Goal: Navigation & Orientation: Find specific page/section

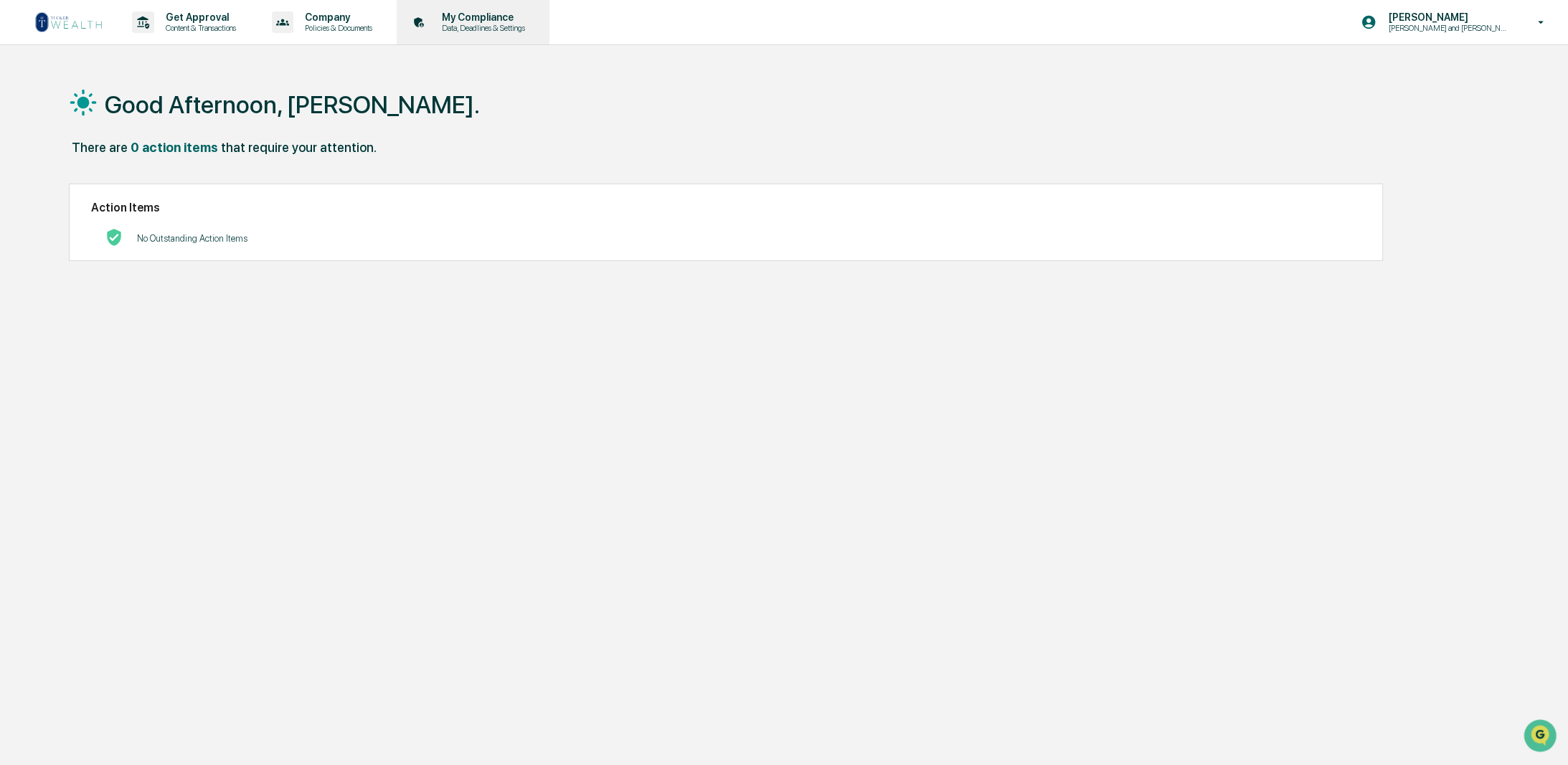
click at [449, 19] on p "My Compliance" at bounding box center [481, 16] width 102 height 11
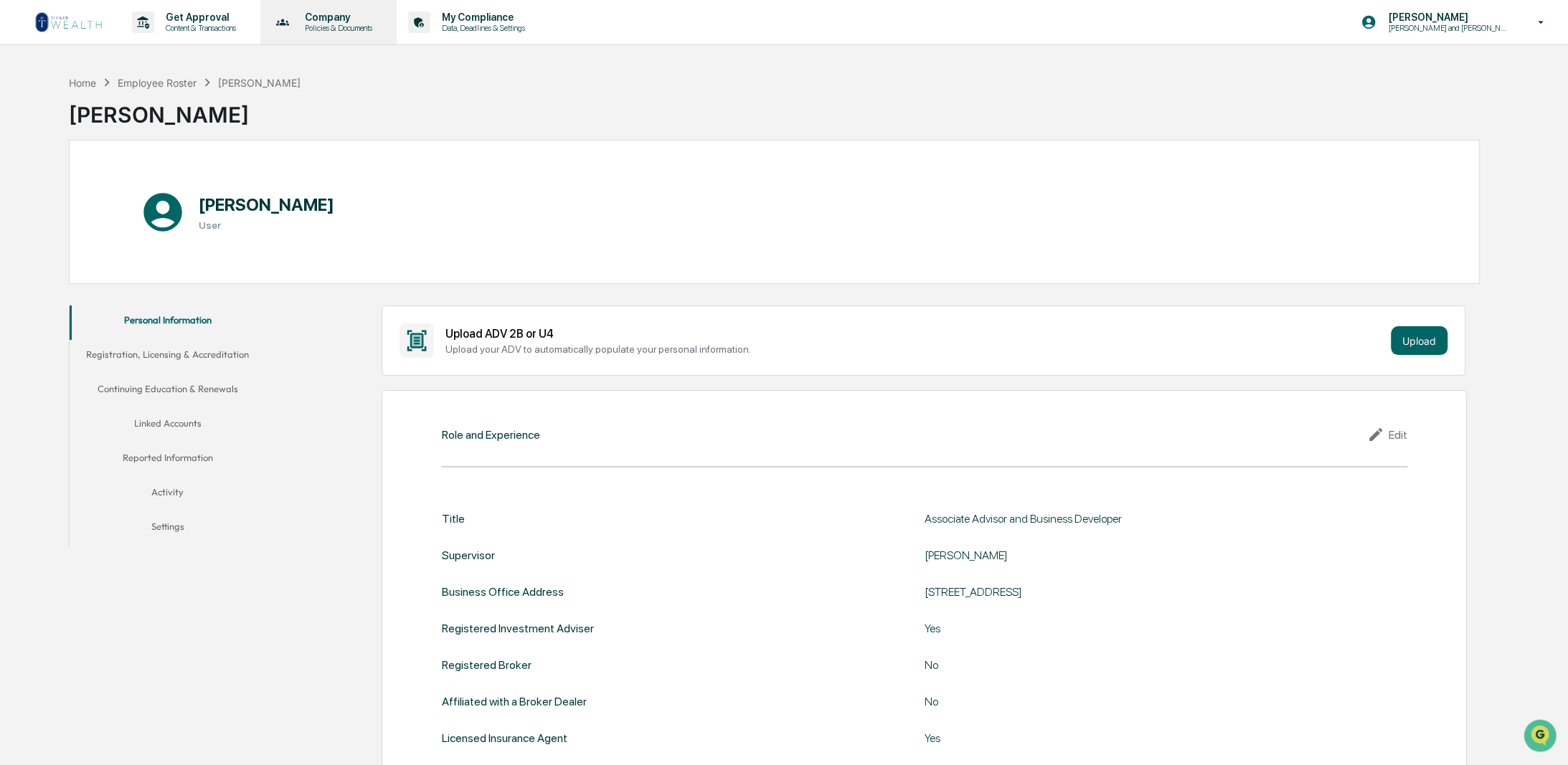
click at [335, 32] on p "Policies & Documents" at bounding box center [336, 28] width 86 height 10
click at [359, 101] on li "Approved Content Library" at bounding box center [359, 99] width 186 height 27
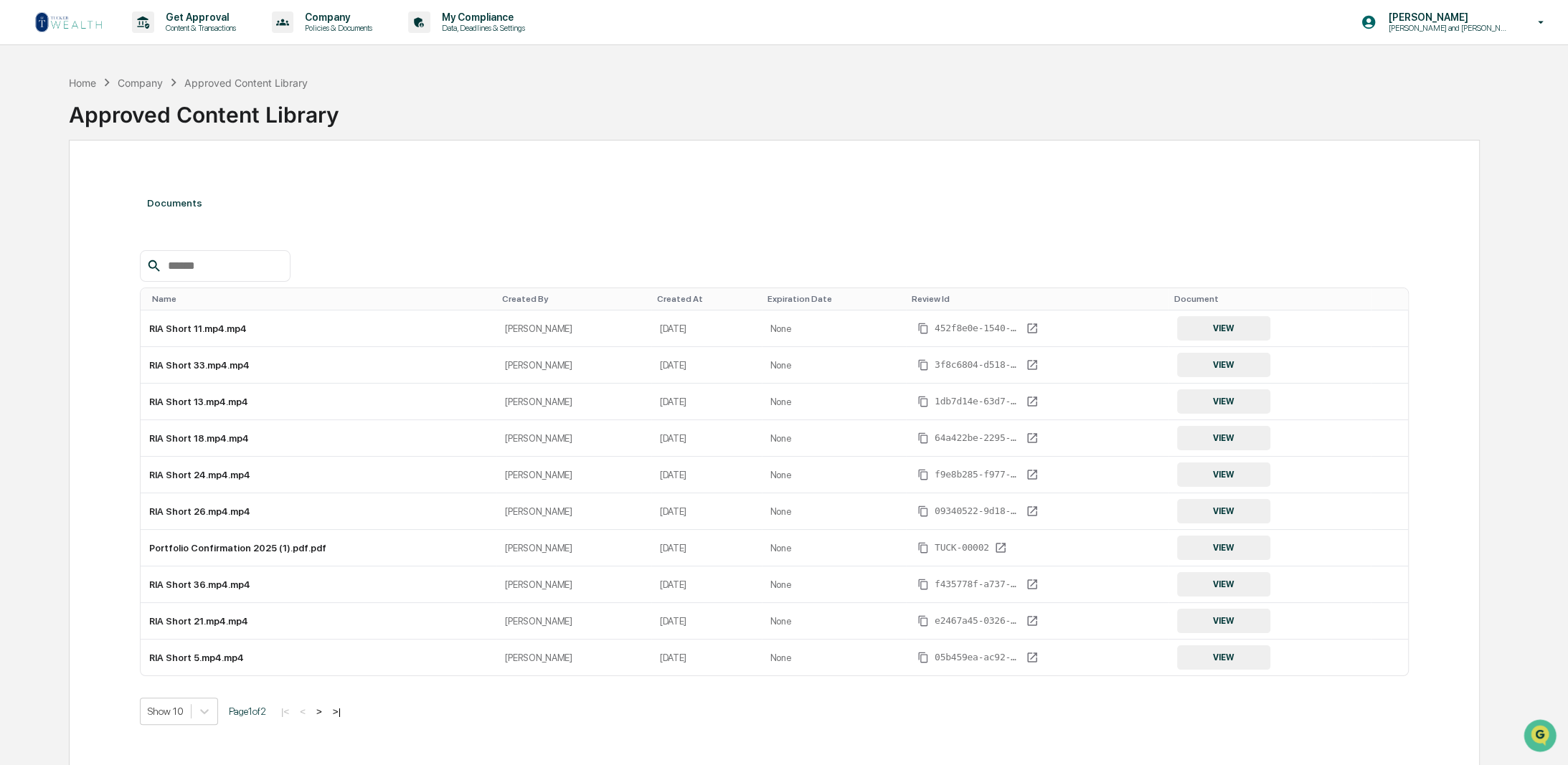
click at [327, 710] on button ">" at bounding box center [319, 712] width 15 height 12
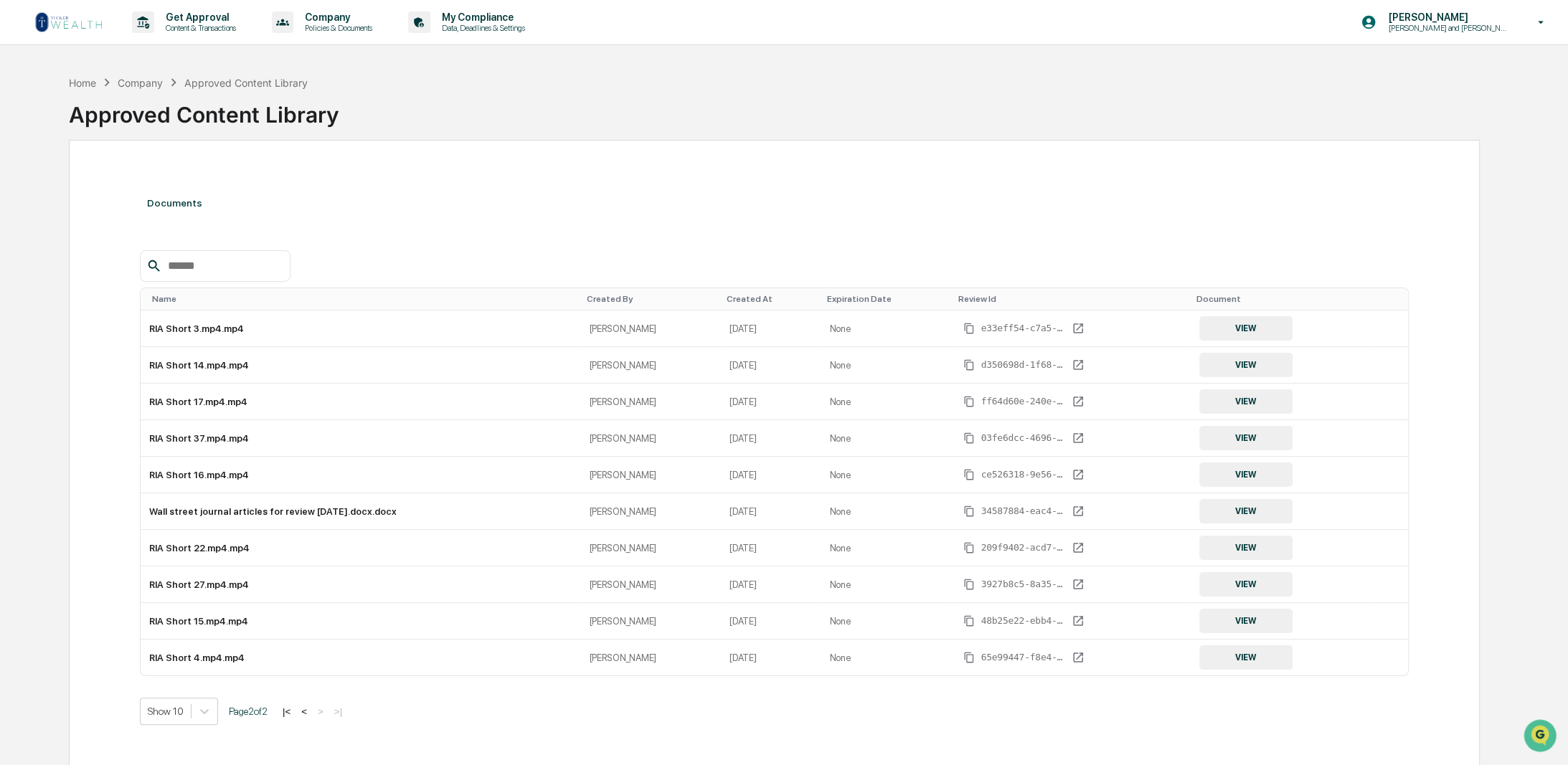
click at [309, 709] on button "<" at bounding box center [304, 712] width 15 height 12
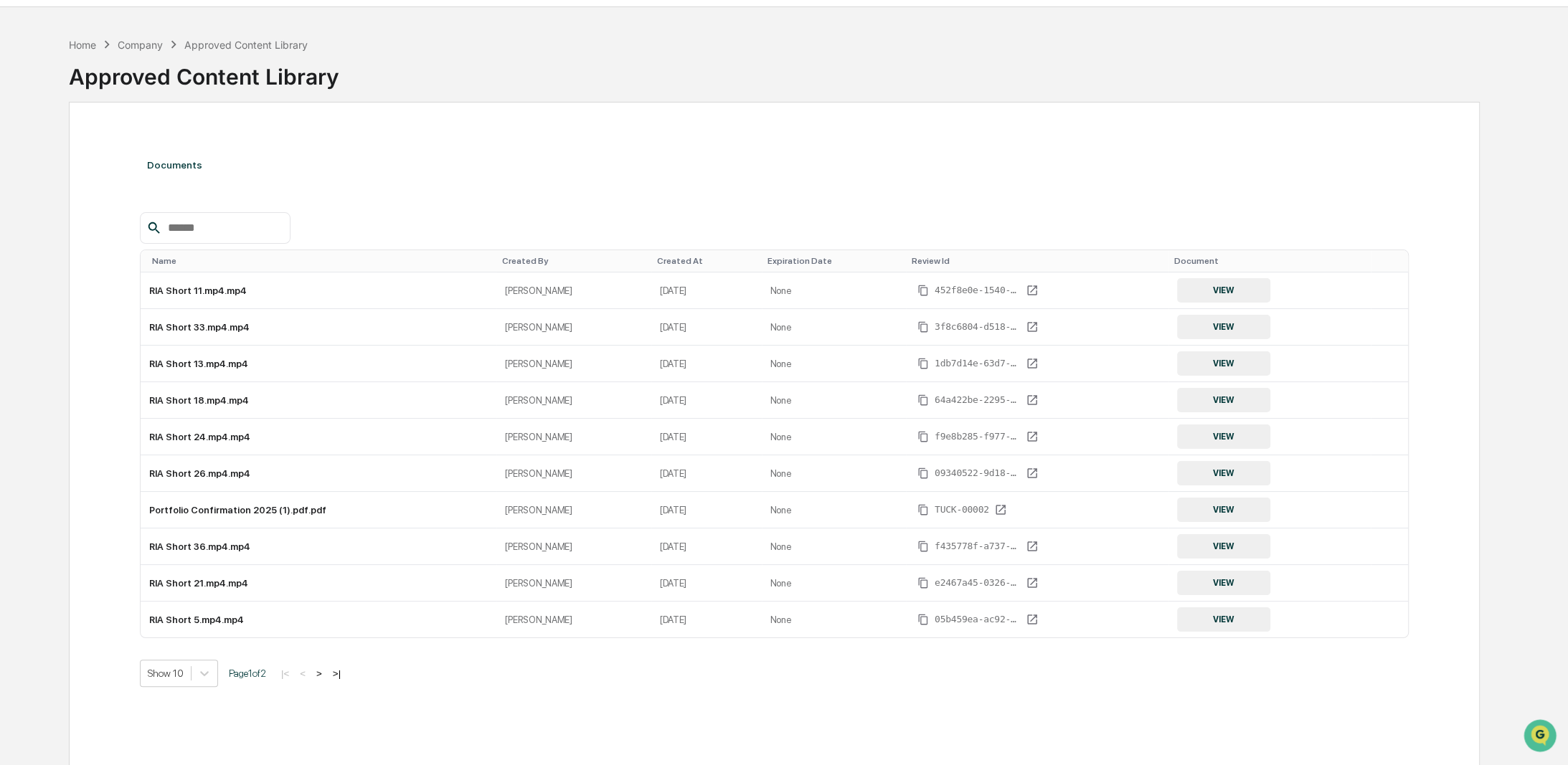
scroll to position [68, 0]
